Goal: Information Seeking & Learning: Find specific fact

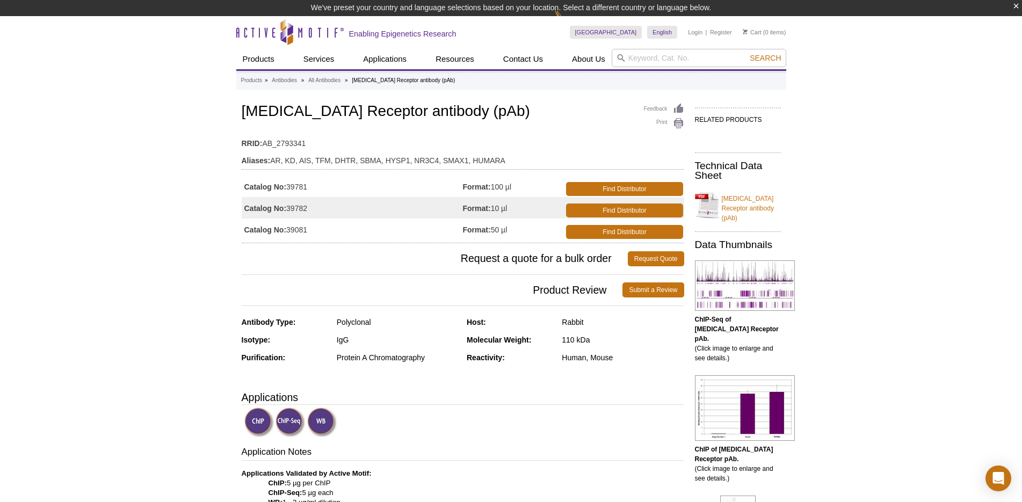
drag, startPoint x: 125, startPoint y: 283, endPoint x: 340, endPoint y: 199, distance: 230.8
click at [636, 63] on input "search" at bounding box center [699, 58] width 175 height 18
paste input "YTHDC1"
type input "YTHDC1"
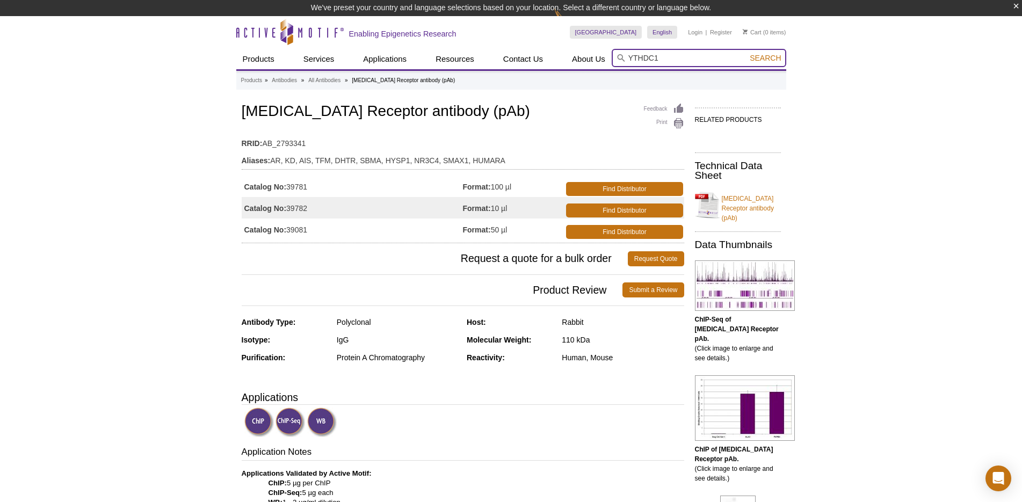
click at [747, 53] on button "Search" at bounding box center [766, 58] width 38 height 10
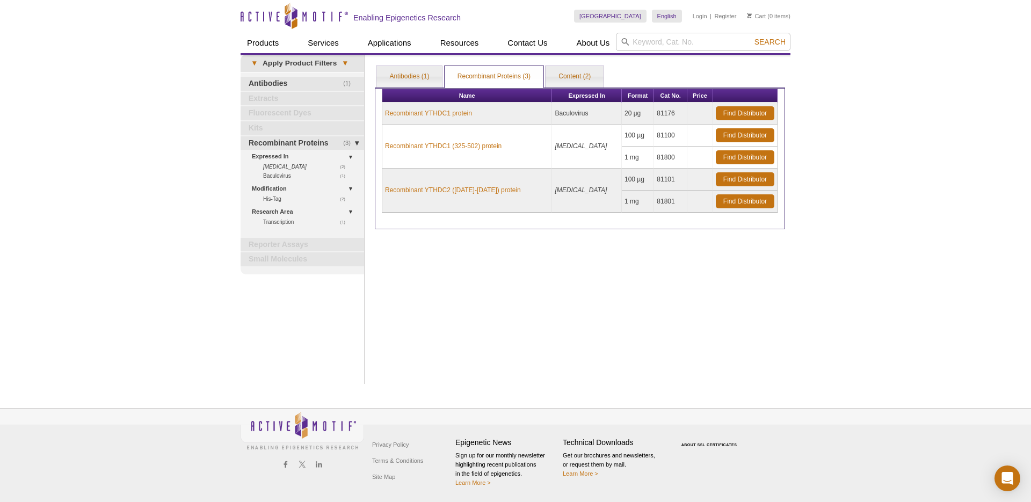
click at [497, 292] on div "Print Results Antibodies (1) Recombinant Proteins (3) Content (2) Recombinant P…" at bounding box center [580, 219] width 421 height 329
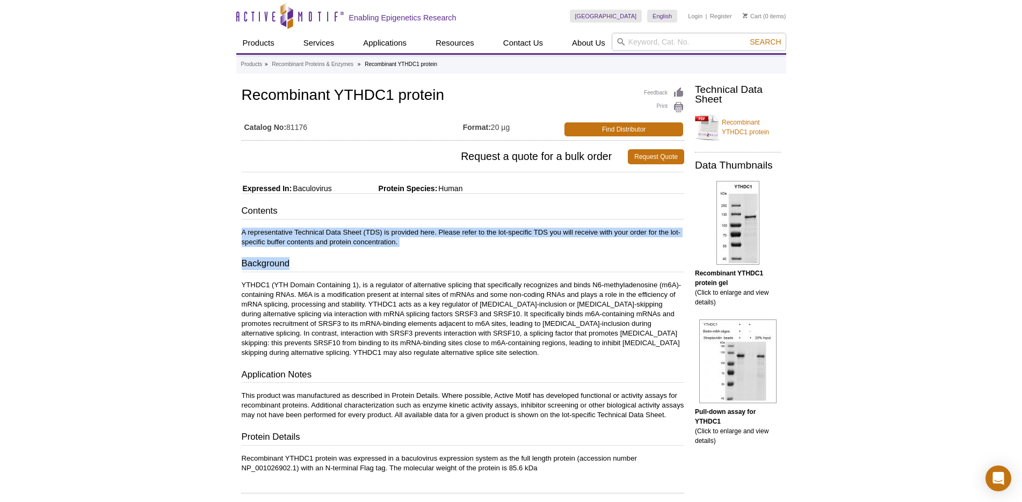
drag, startPoint x: 249, startPoint y: 233, endPoint x: 413, endPoint y: 247, distance: 164.0
click at [413, 247] on div "Feedback Print Recombinant YTHDC1 protein Catalog No: 81176 Format: 20 µg Find …" at bounding box center [460, 406] width 448 height 642
copy div "A representative Technical Data Sheet (TDS) is provided here. Please refer to t…"
click at [351, 272] on h3 "Background" at bounding box center [463, 264] width 443 height 15
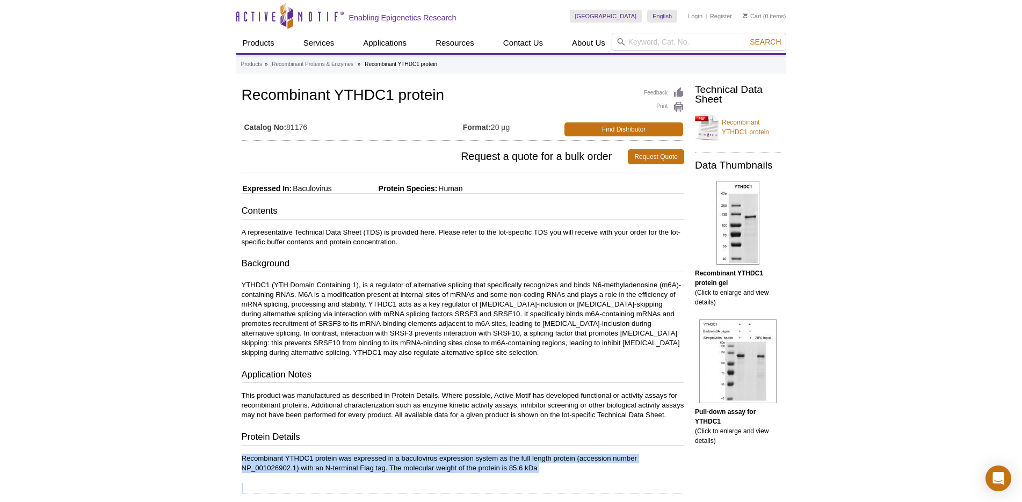
drag, startPoint x: 239, startPoint y: 463, endPoint x: 566, endPoint y: 483, distance: 327.8
click at [566, 483] on div "Feedback Print Recombinant YTHDC1 protein Catalog No: 81176 Format: 20 µg Find …" at bounding box center [460, 406] width 448 height 642
copy div "Recombinant YTHDC1 protein was expressed in a baculovirus expression system as …"
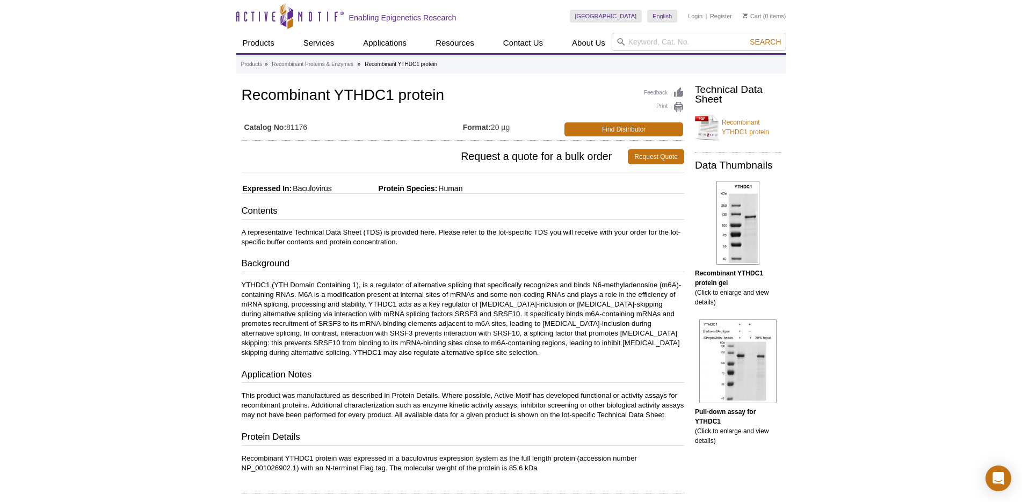
click at [482, 420] on p "This product was manufactured as described in Protein Details. Where possible, …" at bounding box center [463, 405] width 443 height 29
drag, startPoint x: 288, startPoint y: 126, endPoint x: 317, endPoint y: 128, distance: 28.5
click at [317, 128] on td "Catalog No: 81176" at bounding box center [352, 126] width 221 height 21
copy td "81176"
click at [111, 268] on div "Active Motif Logo Enabling Epigenetics Research 0 Search Skip to content Active…" at bounding box center [511, 422] width 1022 height 845
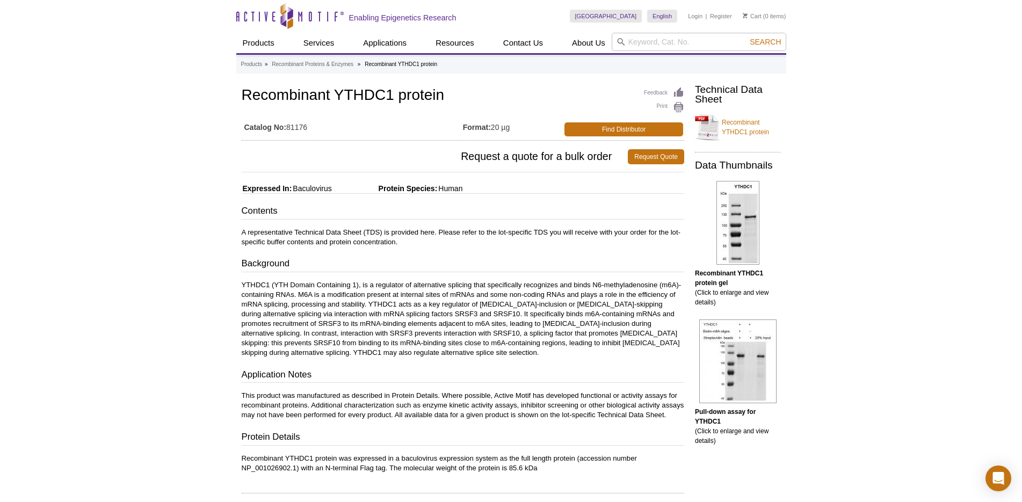
click at [536, 250] on div "Contents A representative Technical Data Sheet (TDS) is provided here. Please r…" at bounding box center [463, 339] width 443 height 268
click at [514, 259] on h3 "Background" at bounding box center [463, 264] width 443 height 15
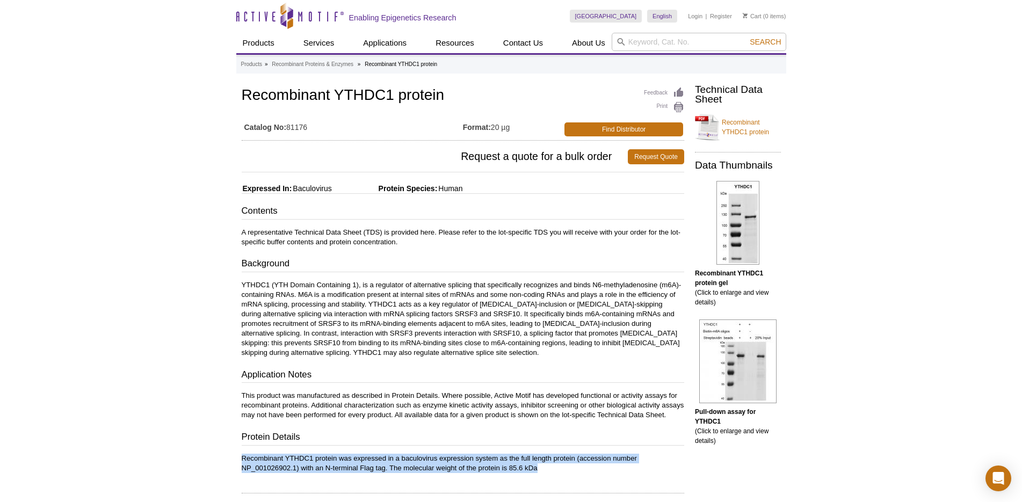
drag, startPoint x: 241, startPoint y: 465, endPoint x: 562, endPoint y: 477, distance: 320.9
click at [562, 473] on p "Recombinant YTHDC1 protein was expressed in a baculovirus expression system as …" at bounding box center [463, 463] width 443 height 19
copy p "Recombinant YTHDC1 protein was expressed in a baculovirus expression system as …"
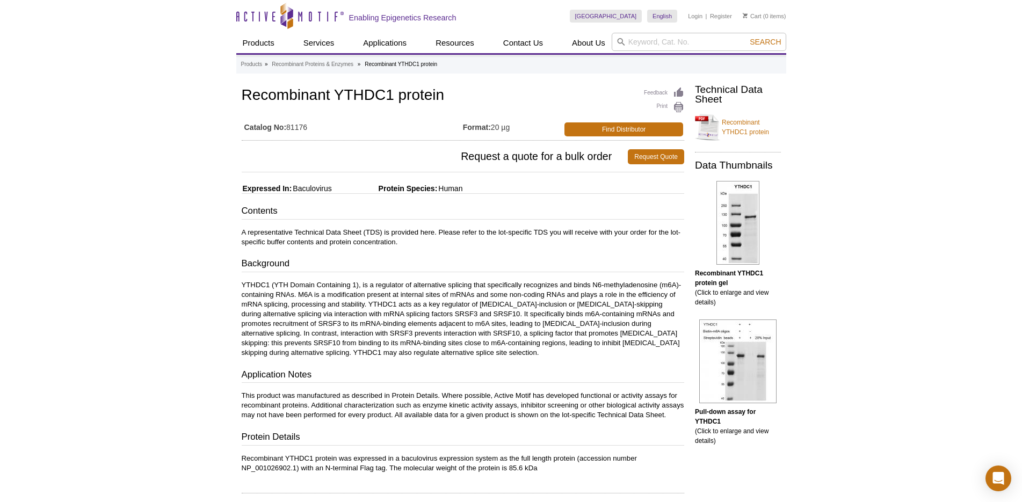
click at [514, 436] on div "Contents A representative Technical Data Sheet (TDS) is provided here. Please r…" at bounding box center [463, 339] width 443 height 268
click at [162, 289] on div "Active Motif Logo Enabling Epigenetics Research 0 Search Skip to content Active…" at bounding box center [511, 422] width 1022 height 845
click at [349, 170] on div "Feedback Print Recombinant YTHDC1 protein Catalog No: 81176 Format: 20 µg Find …" at bounding box center [460, 406] width 448 height 642
click at [356, 163] on span "Request a quote for a bulk order" at bounding box center [435, 156] width 387 height 15
click at [548, 212] on h3 "Contents" at bounding box center [463, 212] width 443 height 15
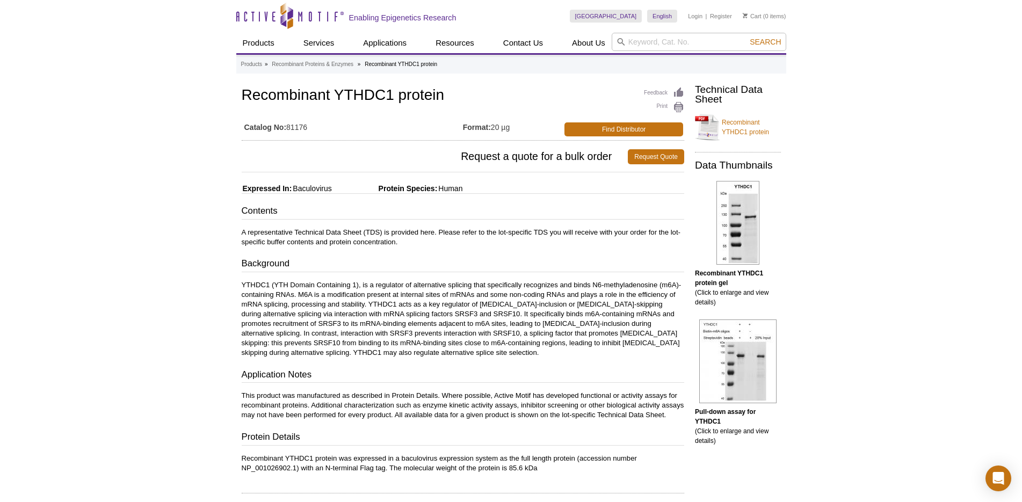
click at [584, 201] on div "Feedback Print Recombinant YTHDC1 protein Catalog No: 81176 Format: 20 µg Find …" at bounding box center [460, 406] width 448 height 642
click at [562, 176] on div "Feedback Print Recombinant YTHDC1 protein Catalog No: 81176 Format: 20 µg Find …" at bounding box center [460, 406] width 448 height 642
click at [529, 198] on div "Feedback Print Recombinant YTHDC1 protein Catalog No: 81176 Format: 20 µg Find …" at bounding box center [460, 406] width 448 height 642
click at [520, 213] on h3 "Contents" at bounding box center [463, 212] width 443 height 15
